Goal: Check status: Check status

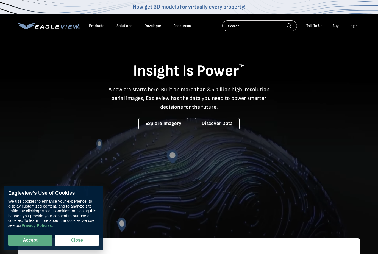
click at [356, 23] on div "Login" at bounding box center [352, 25] width 9 height 5
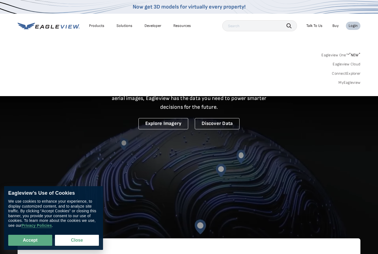
click at [349, 27] on div "Login" at bounding box center [352, 25] width 9 height 5
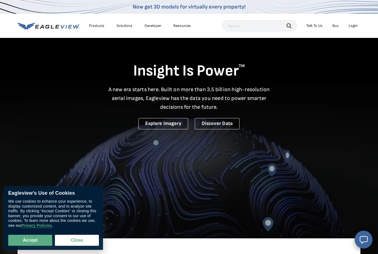
click at [355, 27] on div "Login" at bounding box center [352, 25] width 9 height 5
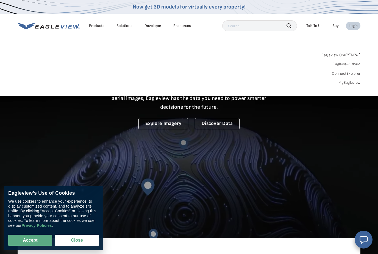
click at [362, 79] on div "Search Products Our Product Areas Imagery 1-Inch GSD Aerial Imagery *" at bounding box center [189, 70] width 378 height 52
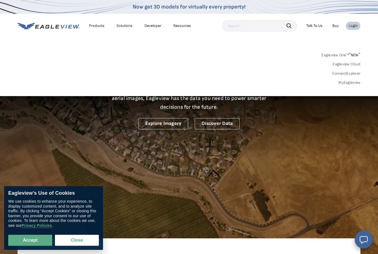
click at [355, 82] on link "MyEagleview" at bounding box center [349, 82] width 22 height 5
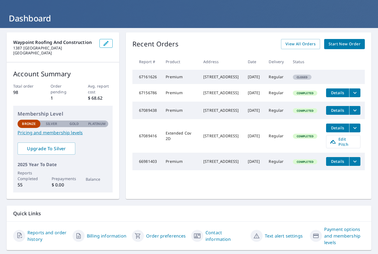
scroll to position [12, 0]
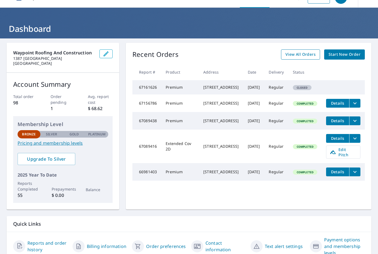
click at [302, 57] on span "View All Orders" at bounding box center [300, 54] width 30 height 7
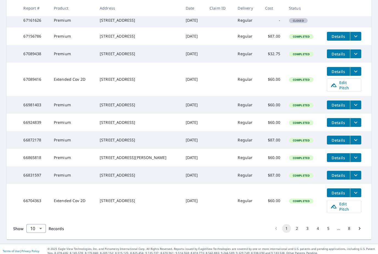
scroll to position [108, 0]
